Goal: Register for event/course

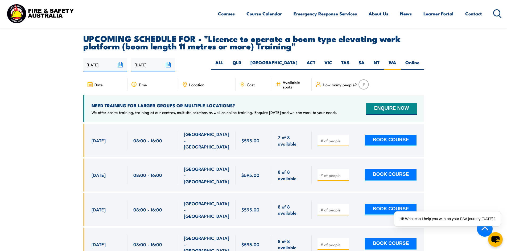
scroll to position [885, 0]
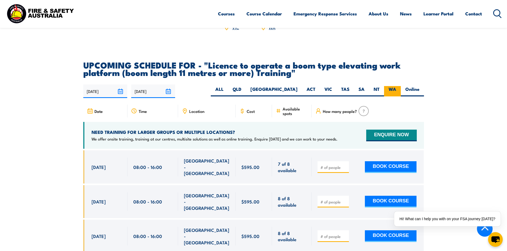
click at [249, 86] on label "WA" at bounding box center [392, 91] width 17 height 10
click at [249, 86] on input "WA" at bounding box center [397, 87] width 3 height 3
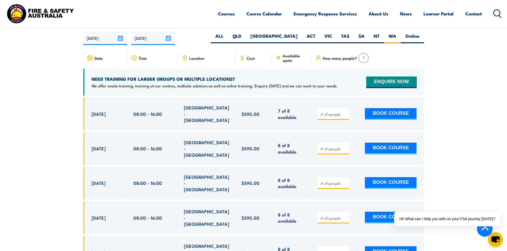
scroll to position [965, 0]
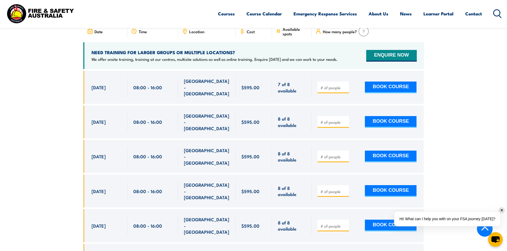
click at [249, 212] on div "✕" at bounding box center [502, 211] width 6 height 6
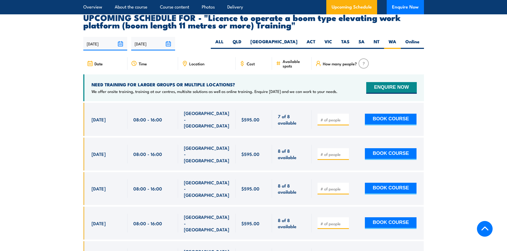
scroll to position [965, 0]
